Goal: Task Accomplishment & Management: Use online tool/utility

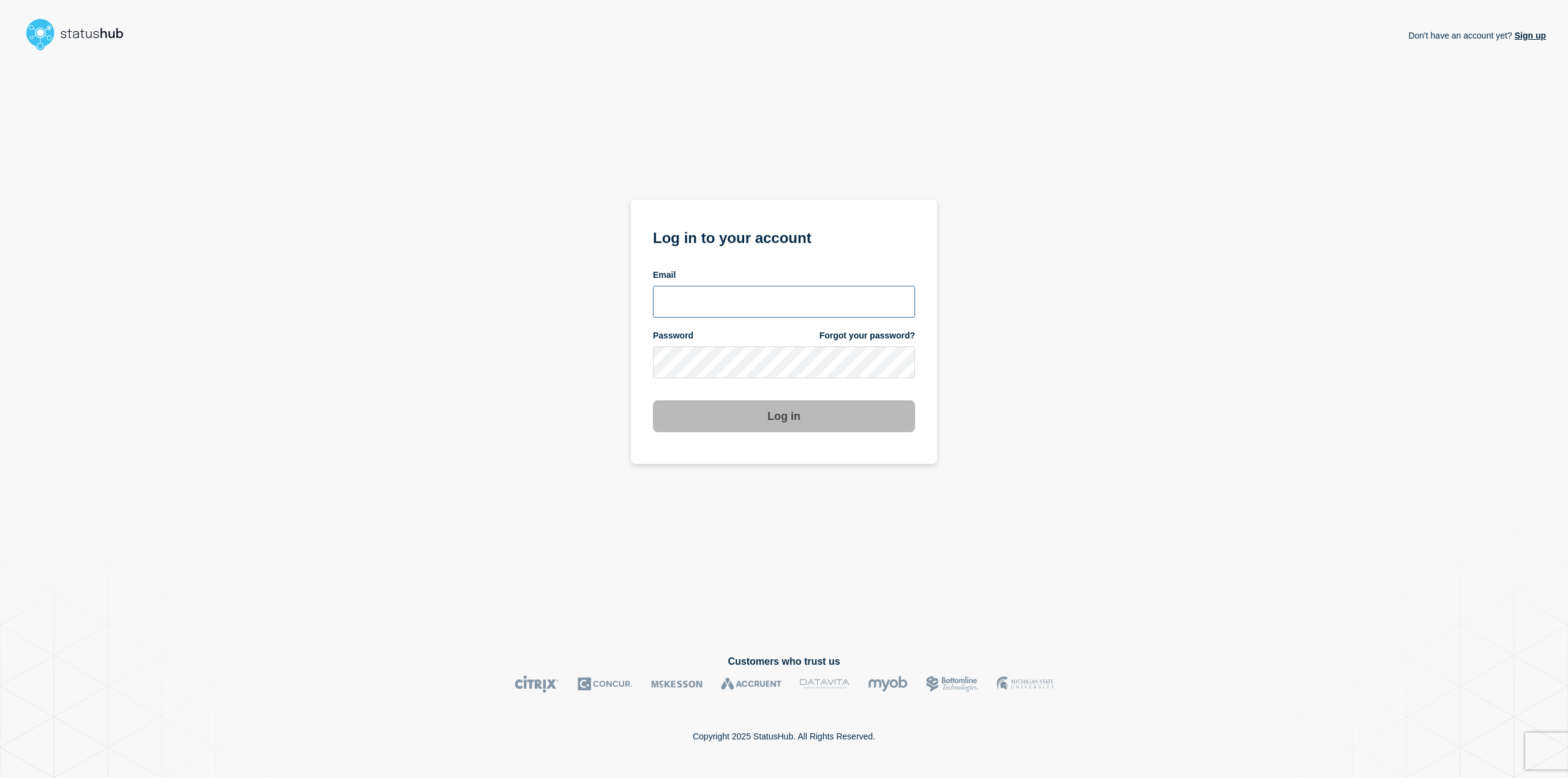
type input "[PERSON_NAME][EMAIL_ADDRESS][PERSON_NAME][DOMAIN_NAME]"
click at [704, 419] on button "Log in" at bounding box center [784, 416] width 262 height 32
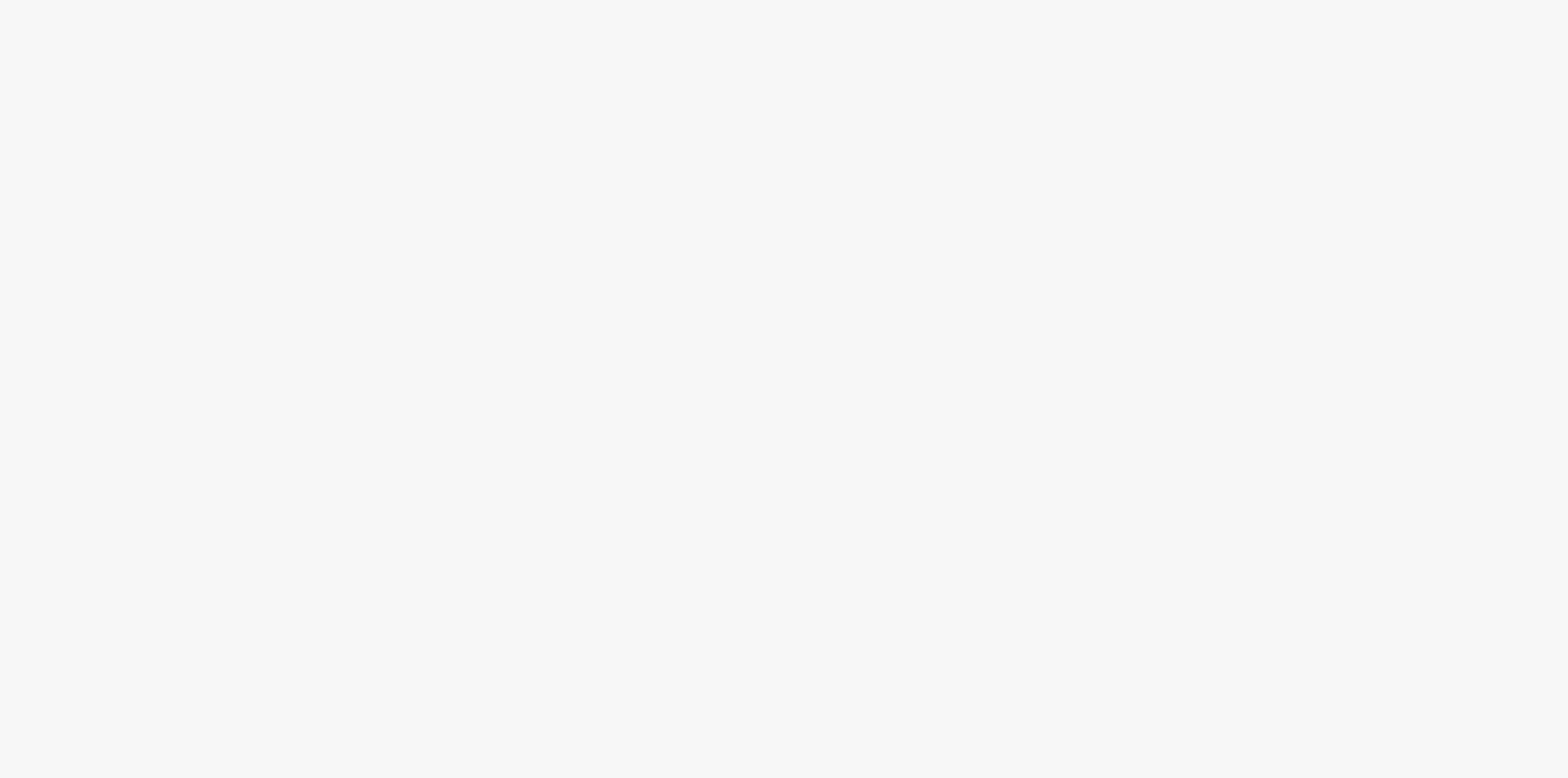
click at [757, 421] on body at bounding box center [784, 389] width 1568 height 778
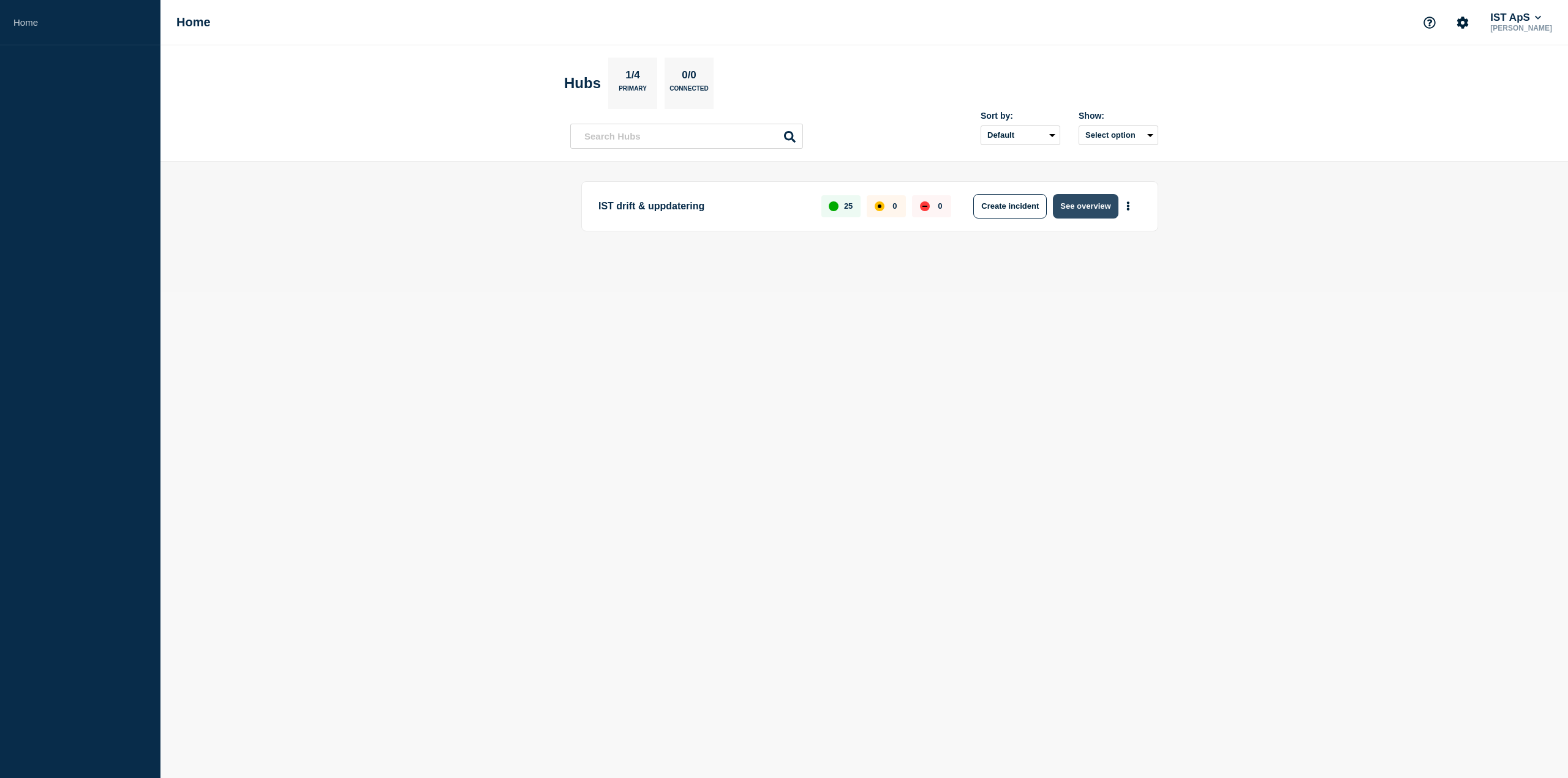
click at [1076, 205] on button "See overview" at bounding box center [1085, 206] width 65 height 25
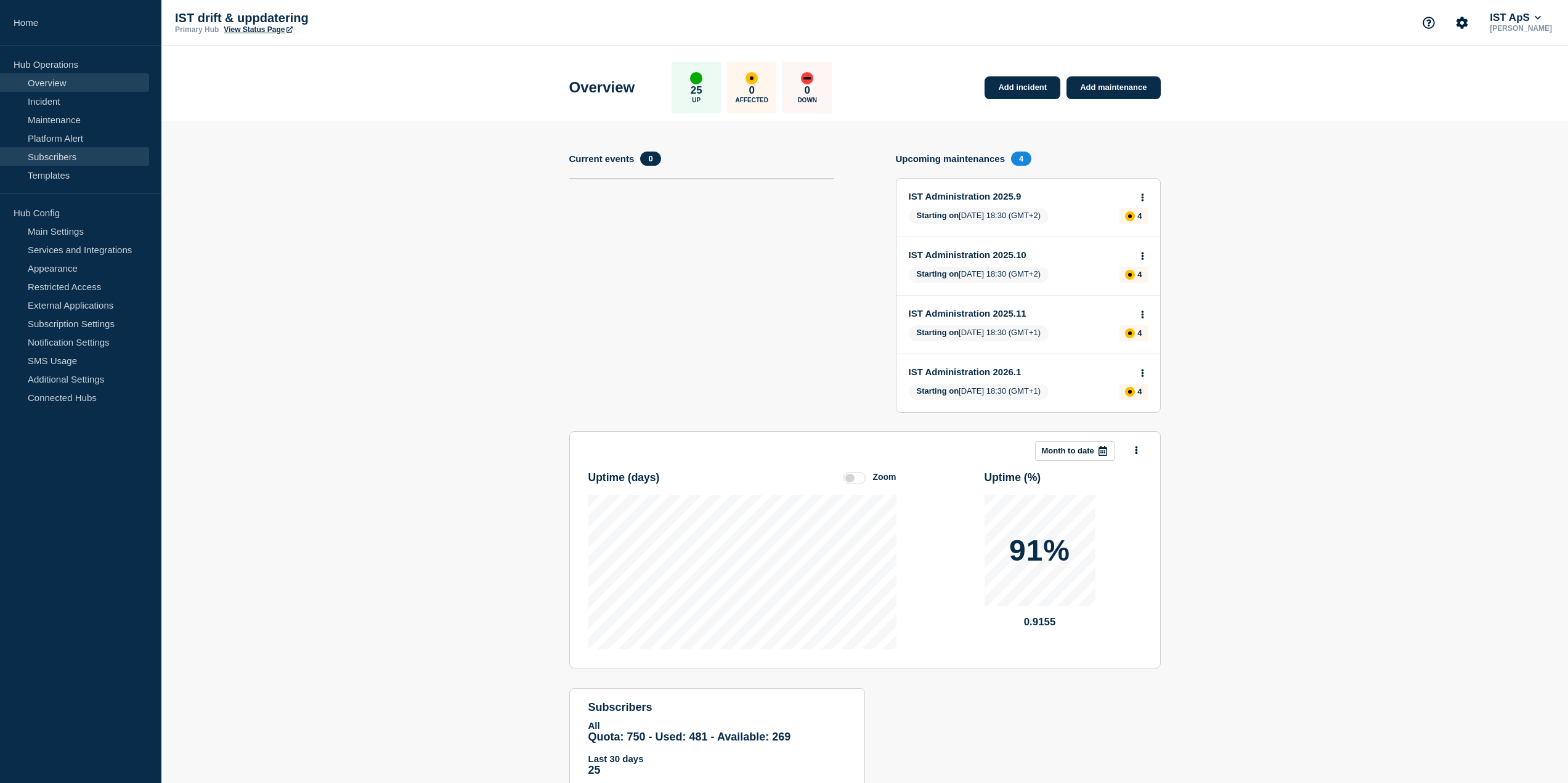
click at [94, 158] on link "Subscribers" at bounding box center [74, 156] width 149 height 18
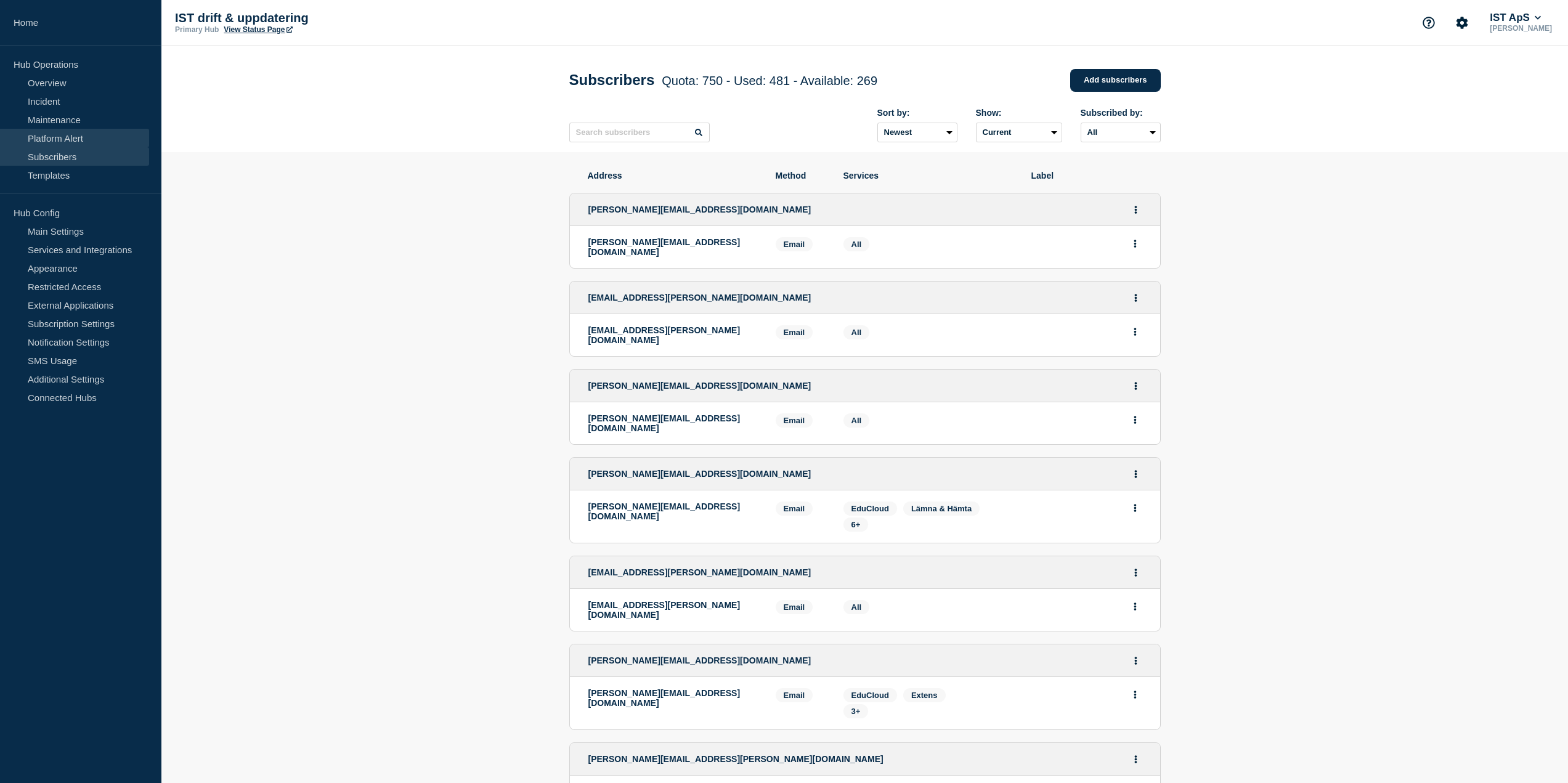
click at [85, 132] on link "Platform Alert" at bounding box center [74, 138] width 149 height 18
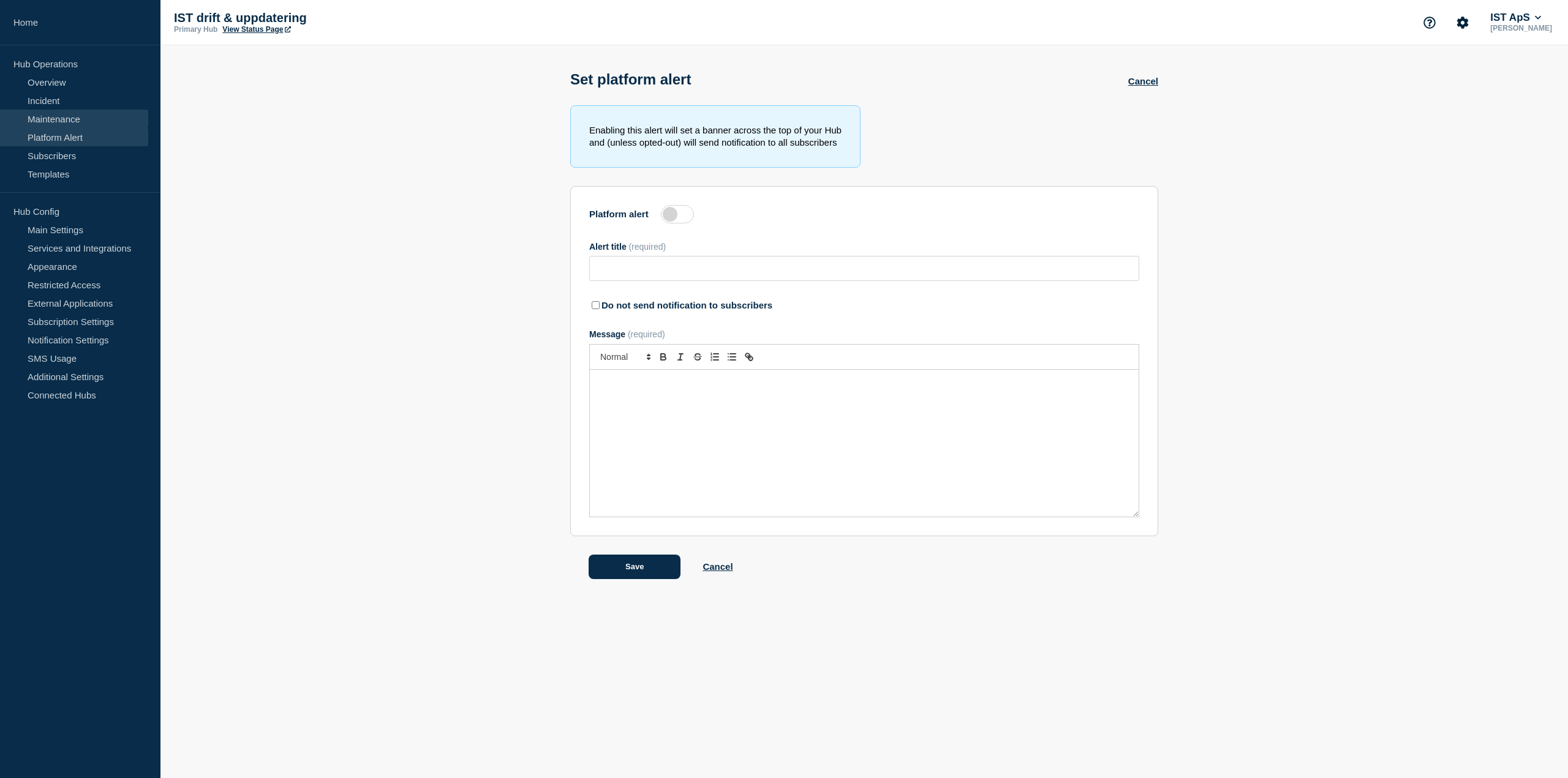
click at [83, 120] on link "Maintenance" at bounding box center [74, 118] width 148 height 18
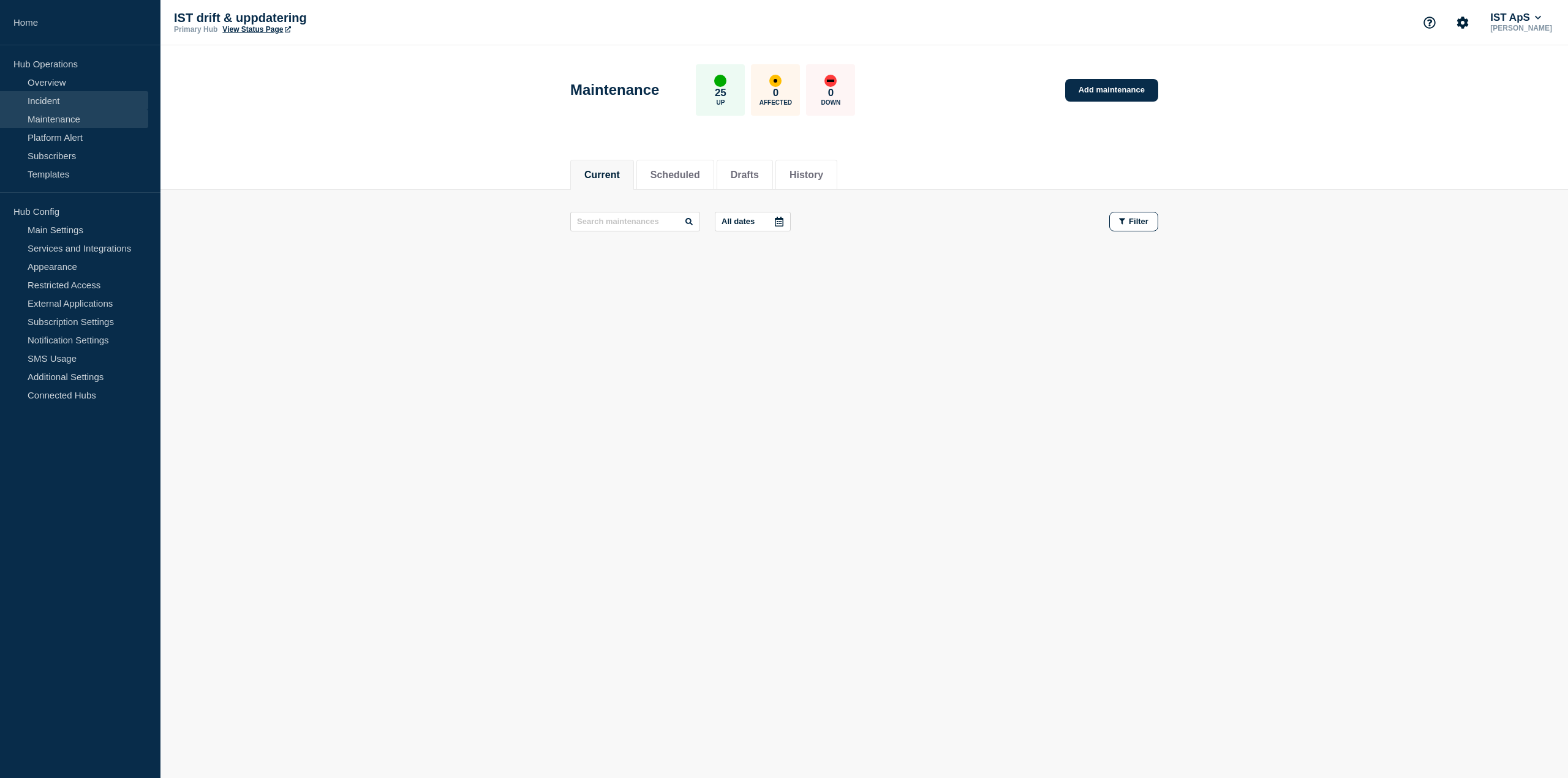
click at [78, 101] on link "Incident" at bounding box center [74, 100] width 148 height 18
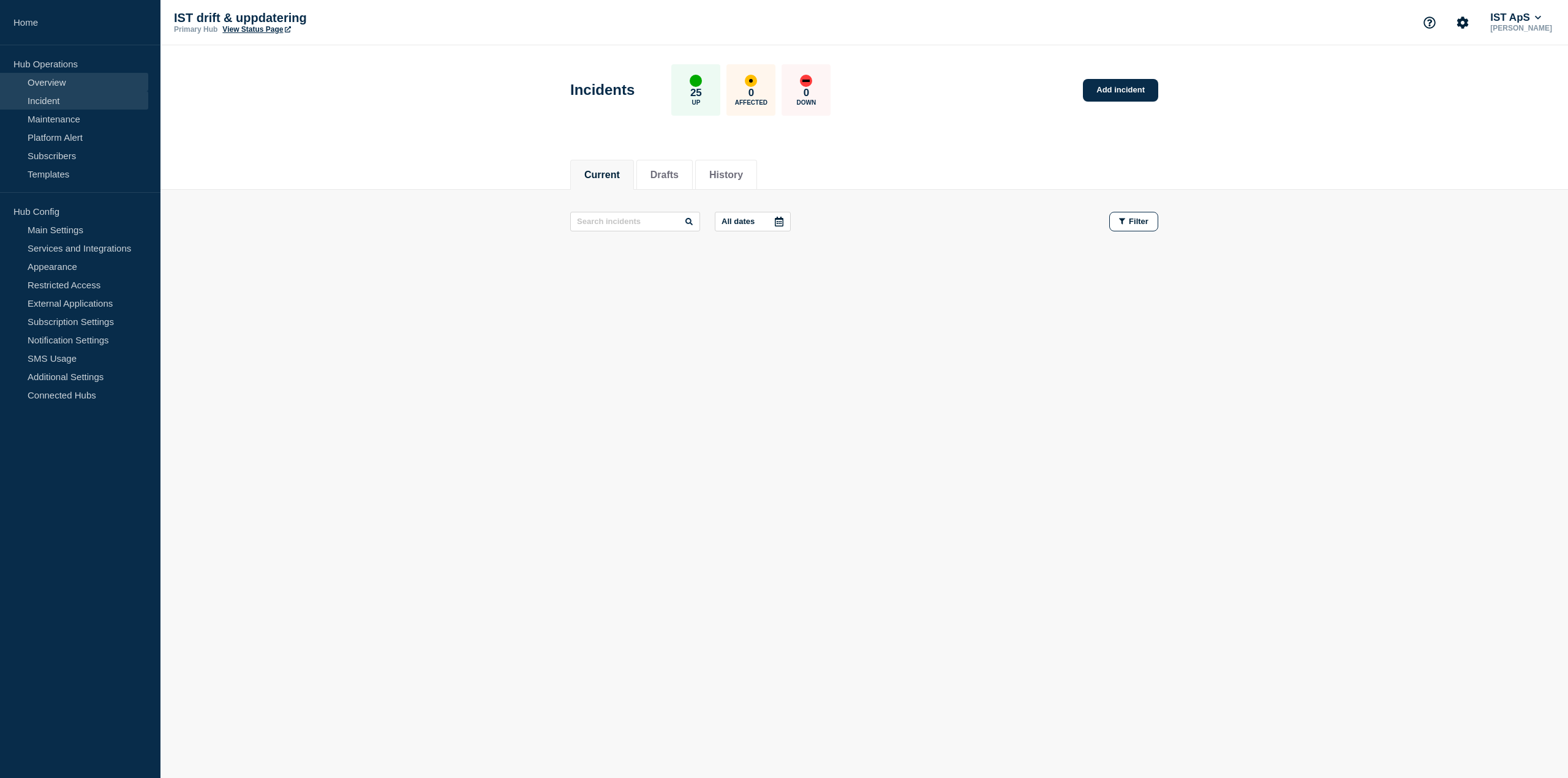
click at [80, 87] on link "Overview" at bounding box center [74, 81] width 148 height 18
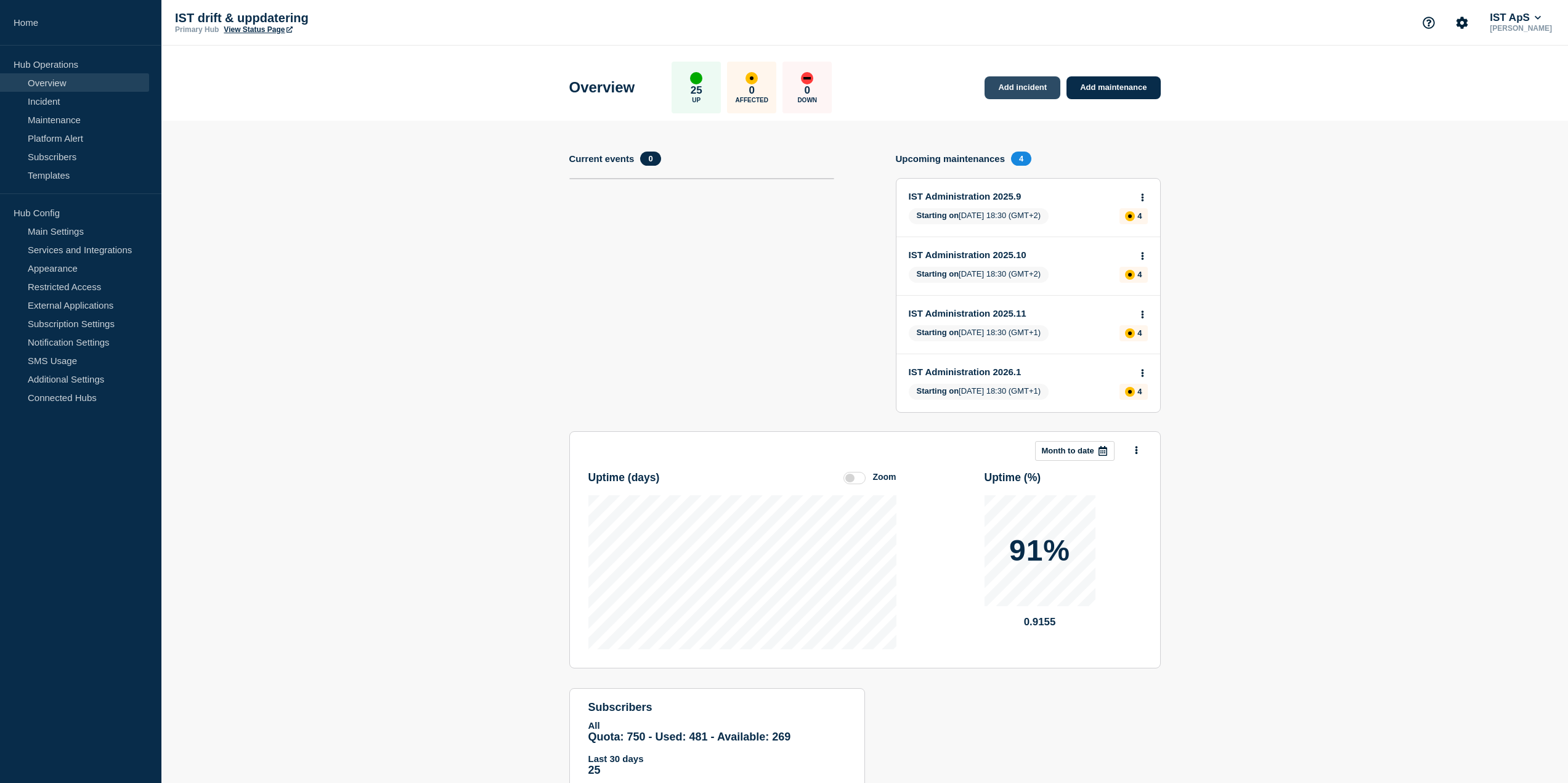
click at [1017, 90] on link "Add incident" at bounding box center [1022, 88] width 76 height 22
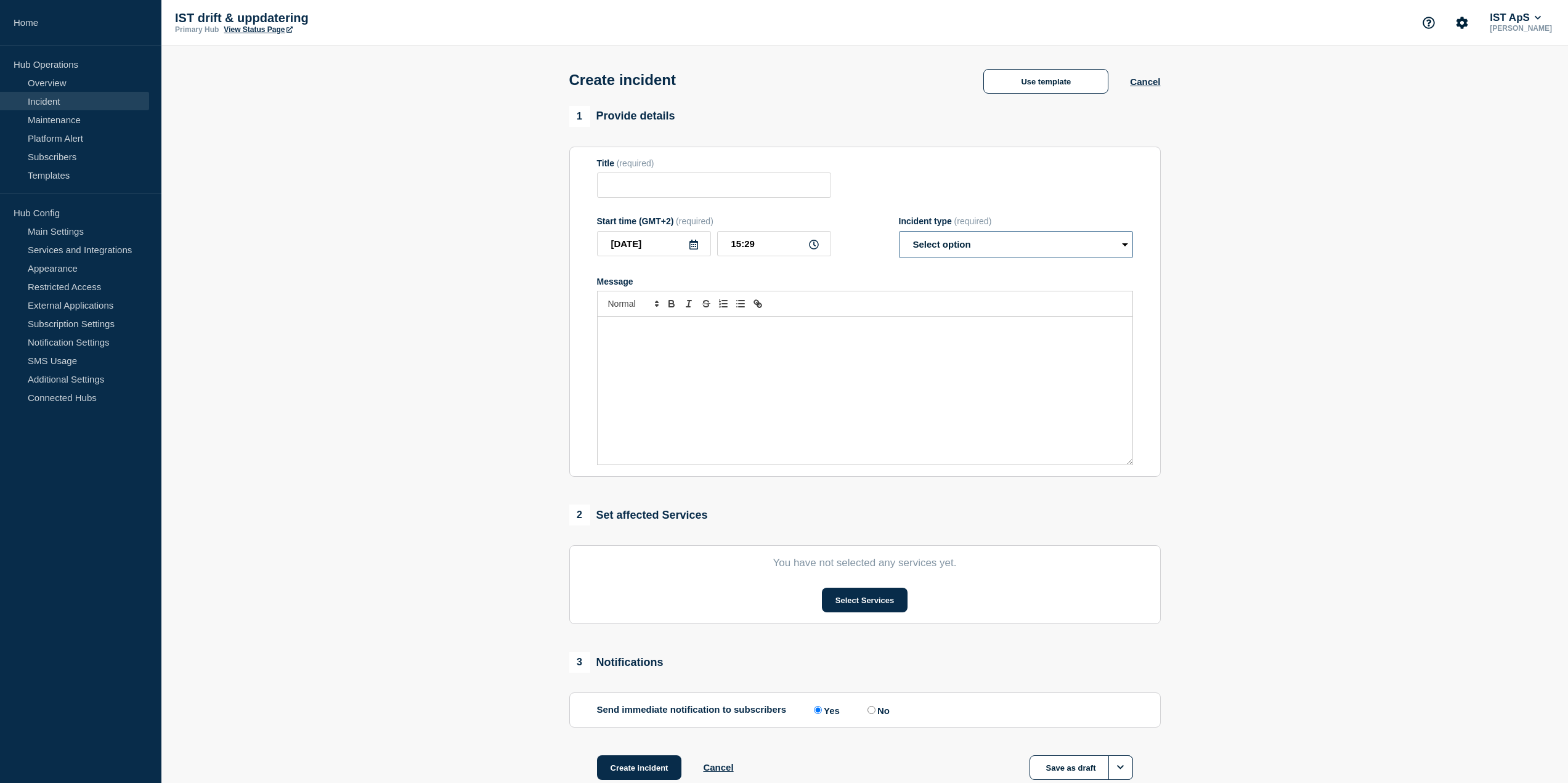
click at [989, 245] on select "Select option Investigating Identified Monitoring" at bounding box center [1016, 244] width 234 height 27
click at [885, 192] on div "Title (required)" at bounding box center [865, 178] width 536 height 40
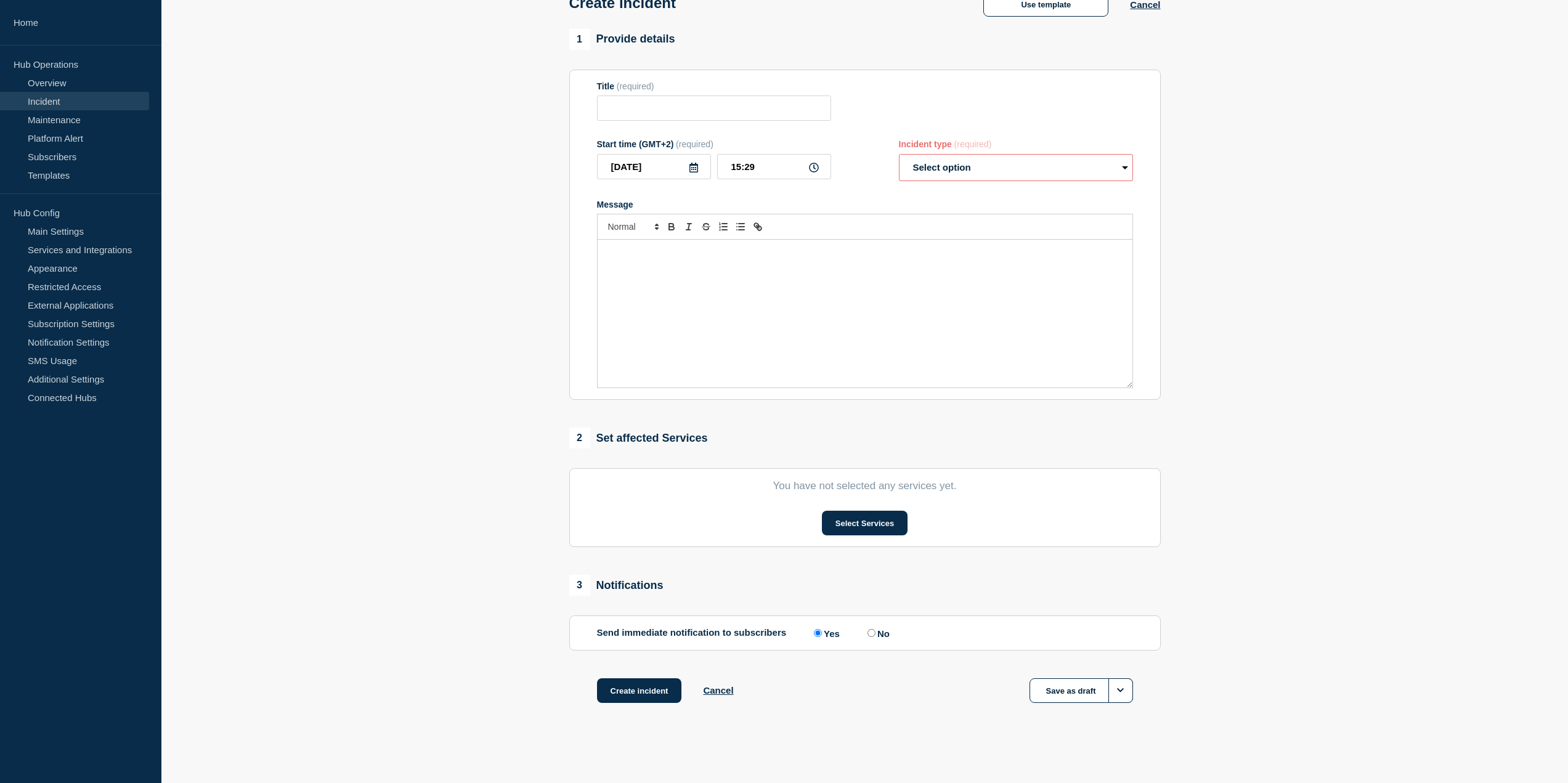
scroll to position [80, 0]
click at [868, 526] on button "Select Services" at bounding box center [865, 523] width 85 height 25
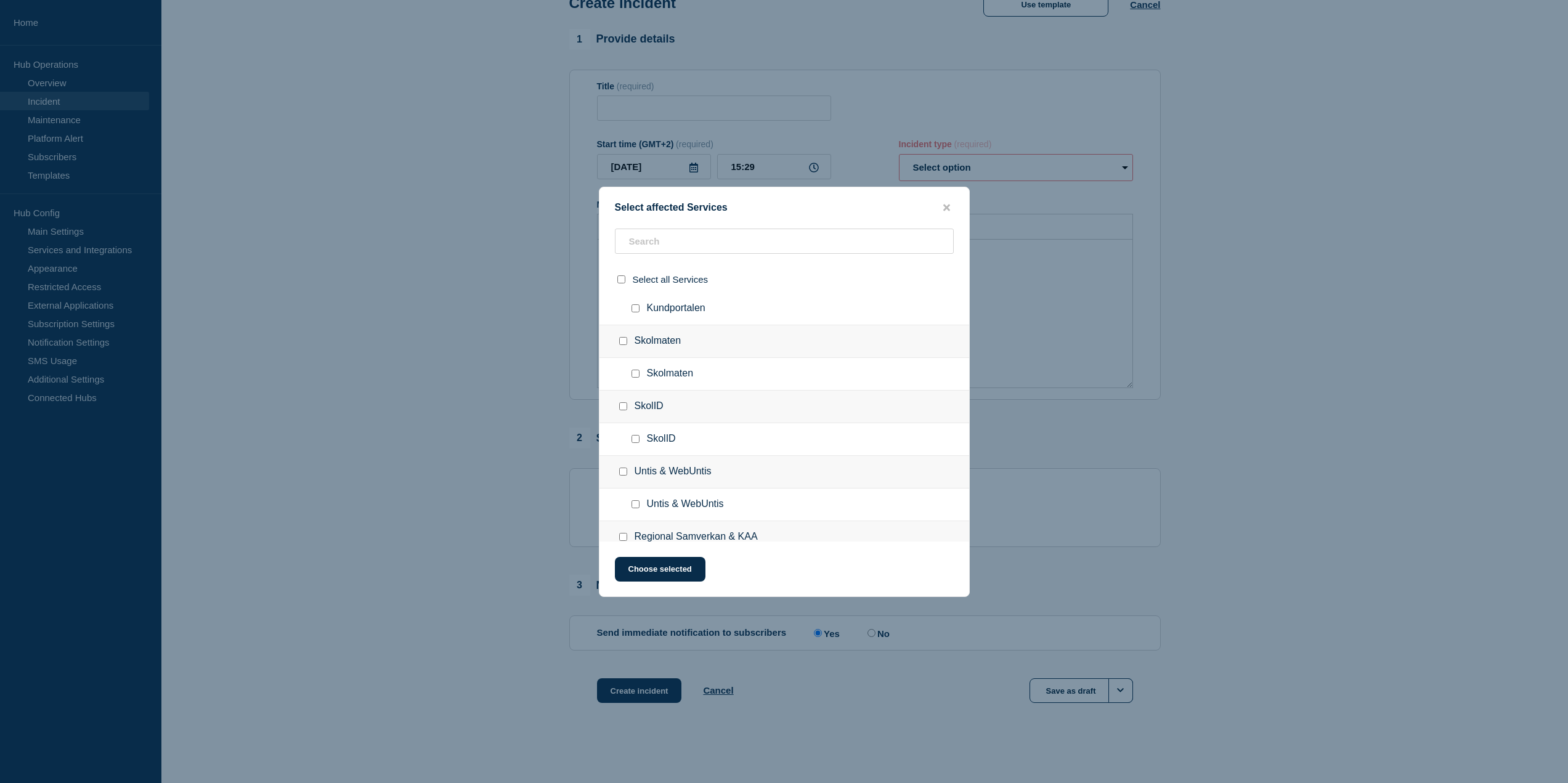
scroll to position [1061, 0]
drag, startPoint x: 769, startPoint y: 525, endPoint x: 762, endPoint y: 525, distance: 7.0
click at [760, 525] on span "Regional Samverkan & KAA" at bounding box center [708, 525] width 123 height 12
